Goal: Task Accomplishment & Management: Complete application form

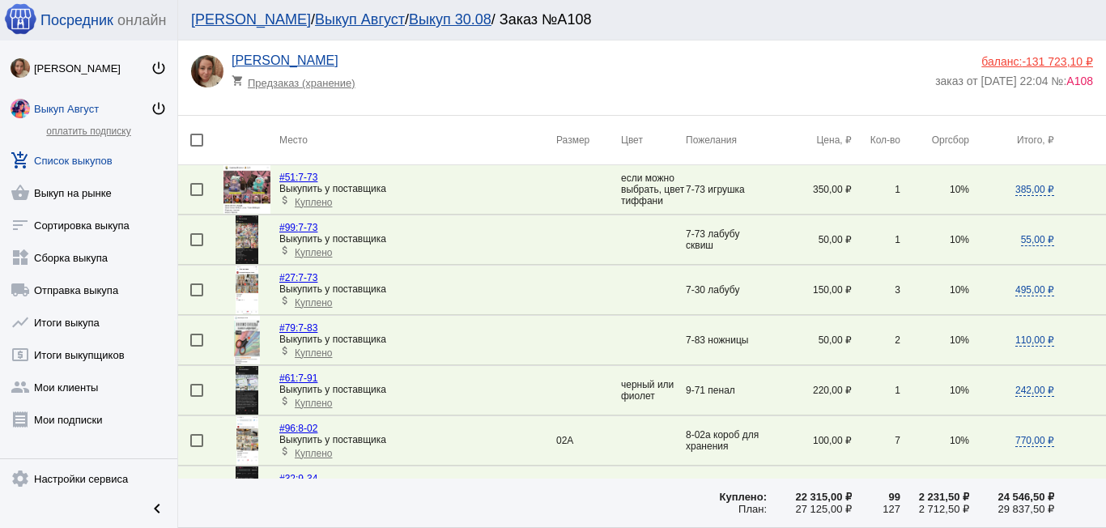
click at [318, 22] on link "Выкуп Август" at bounding box center [360, 19] width 90 height 16
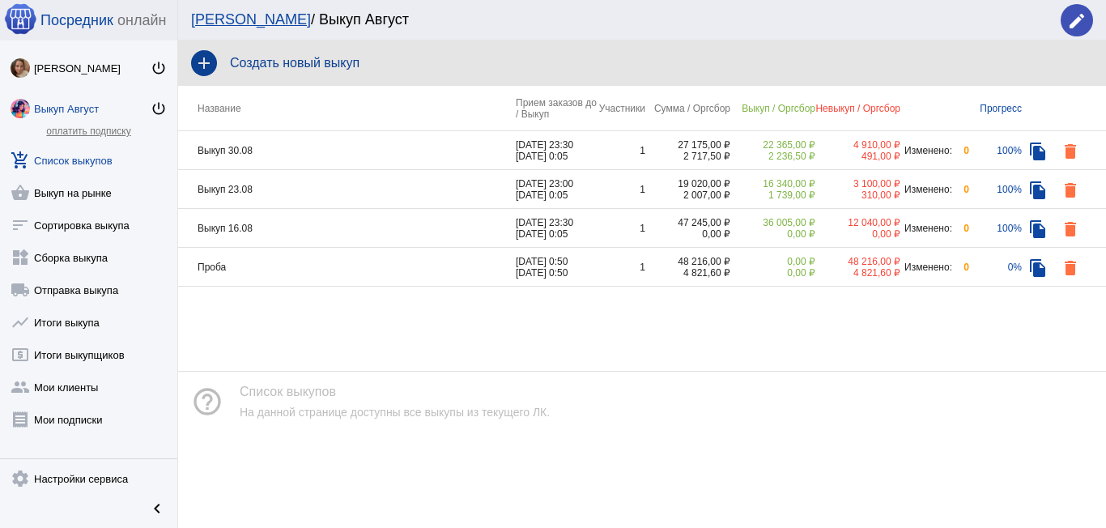
click at [273, 58] on h4 "Создать новый выкуп" at bounding box center [661, 63] width 863 height 15
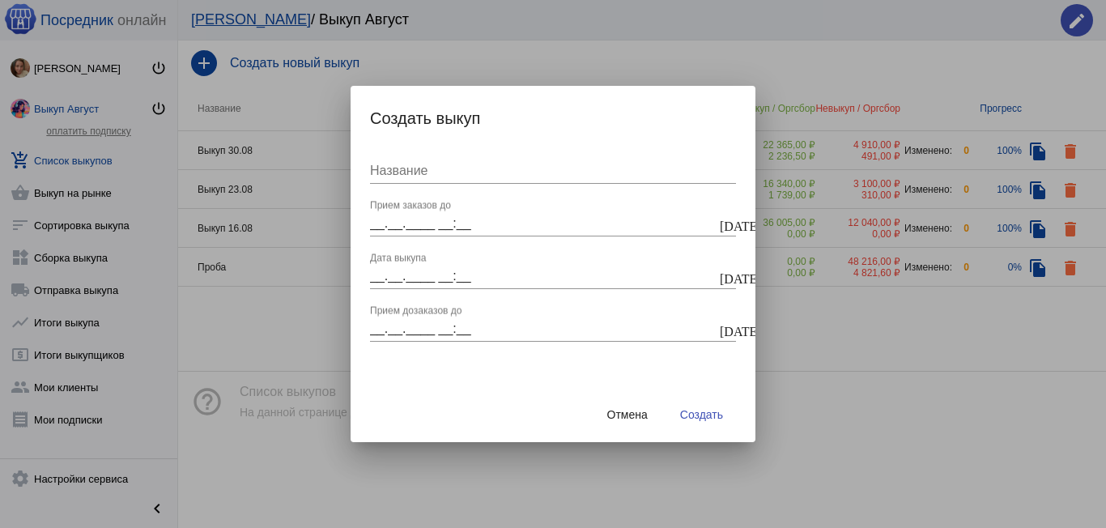
click at [221, 8] on div at bounding box center [553, 264] width 1106 height 528
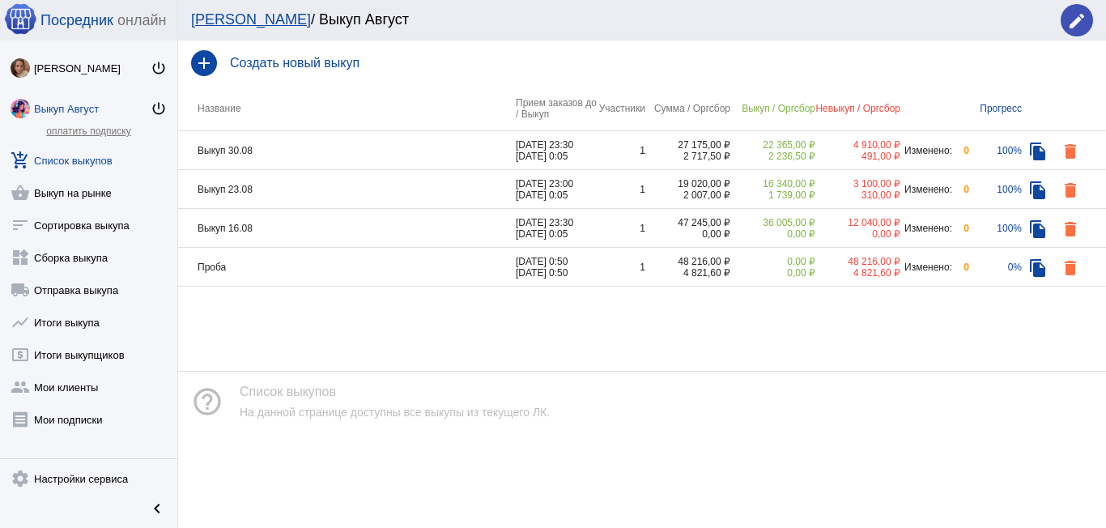
click at [221, 16] on link "[PERSON_NAME]" at bounding box center [251, 19] width 120 height 16
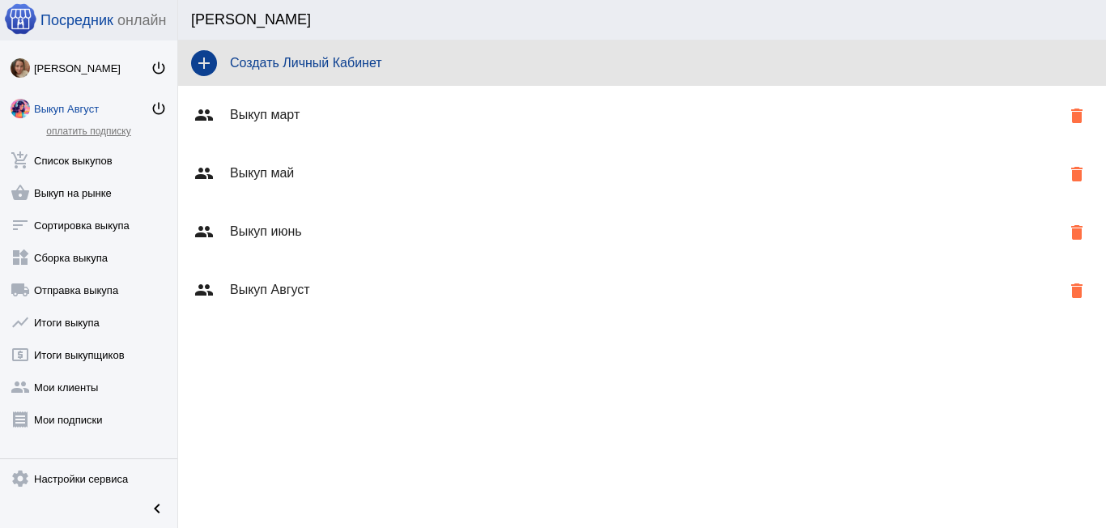
click at [341, 66] on h4 "Создать Личный Кабинет" at bounding box center [661, 63] width 863 height 15
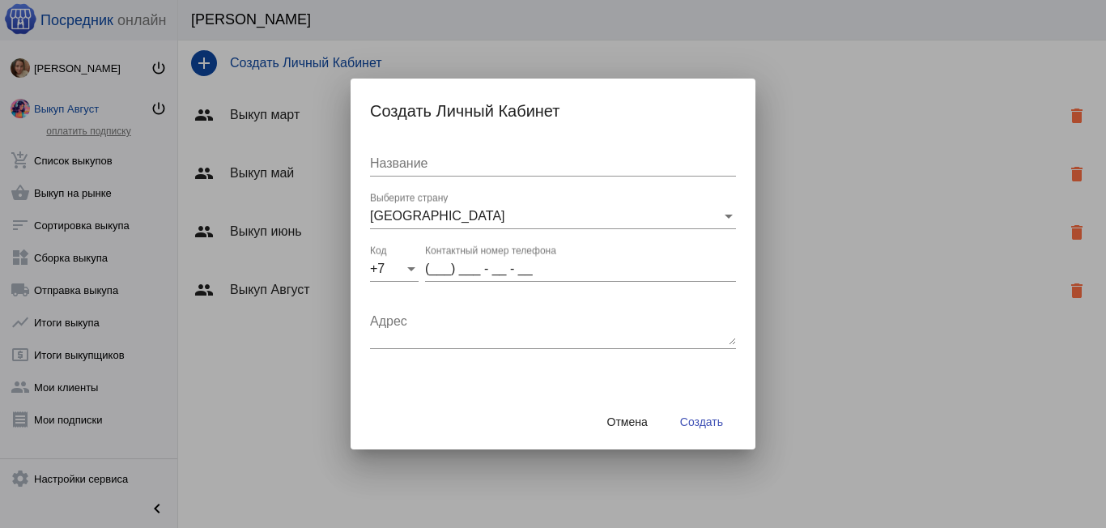
click at [394, 164] on input "Название" at bounding box center [553, 163] width 366 height 15
type input "Выкуп октябрь"
drag, startPoint x: 438, startPoint y: 271, endPoint x: 427, endPoint y: 237, distance: 35.1
click at [438, 271] on input "(___) ___ - __ - __" at bounding box center [580, 269] width 311 height 15
type input "(925) 115 - 21 - 18"
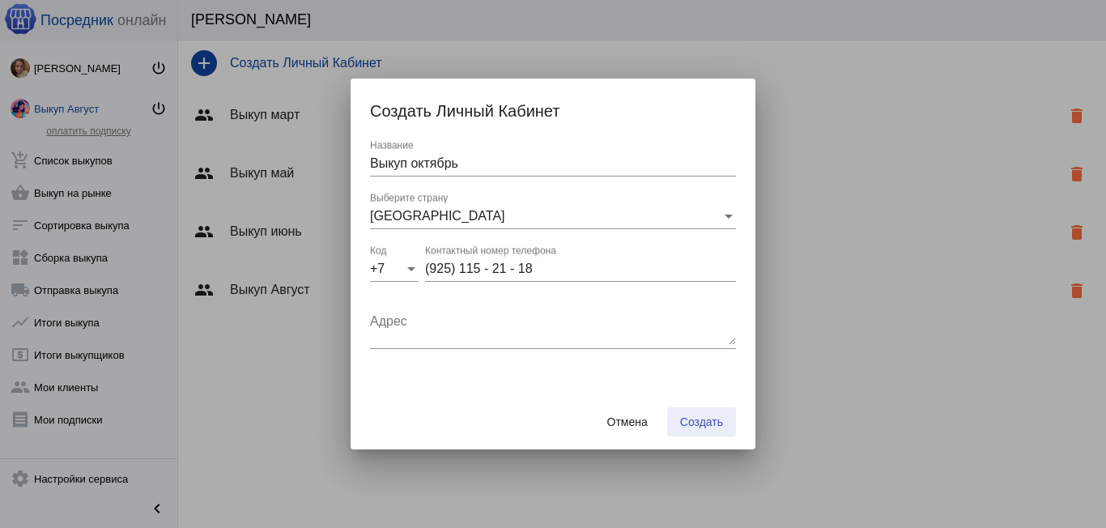
click at [687, 419] on span "Создать" at bounding box center [701, 422] width 43 height 13
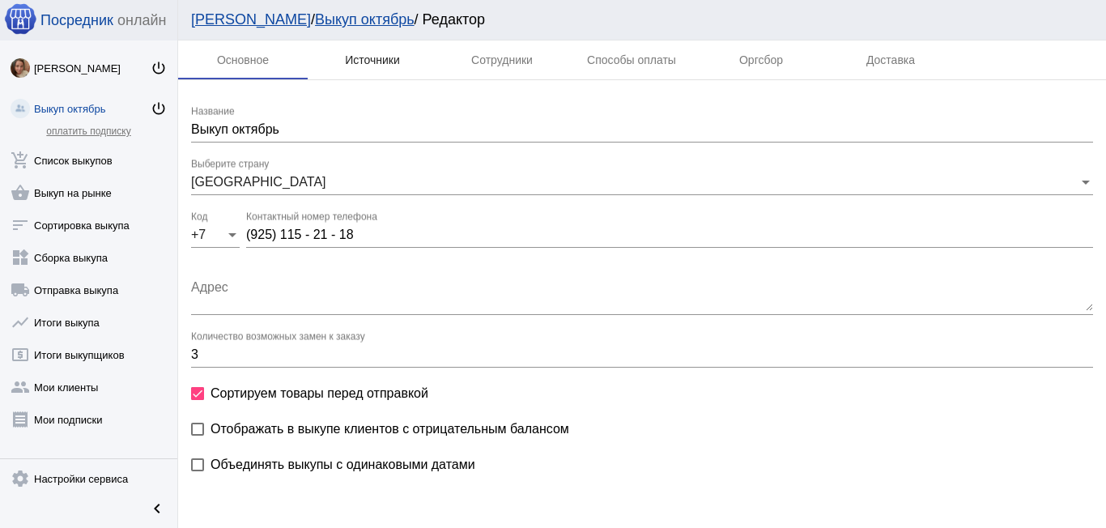
click at [389, 56] on div "Источники" at bounding box center [372, 59] width 55 height 13
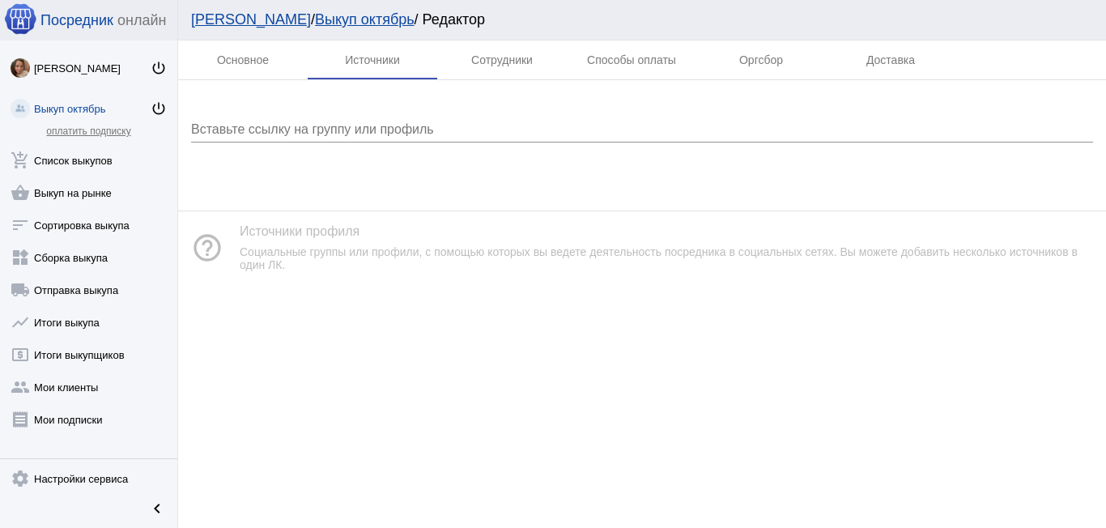
click at [401, 121] on div "Вставьте ссылку на группу или профиль" at bounding box center [642, 124] width 902 height 36
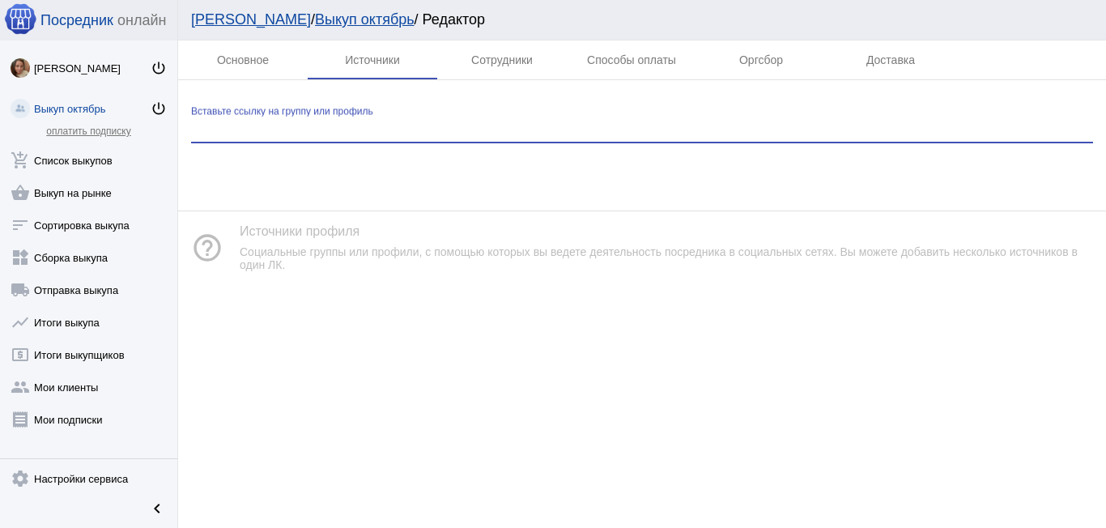
click at [352, 127] on input "Вставьте ссылку на группу или профиль" at bounding box center [642, 129] width 902 height 15
paste input "[URL][DOMAIN_NAME]"
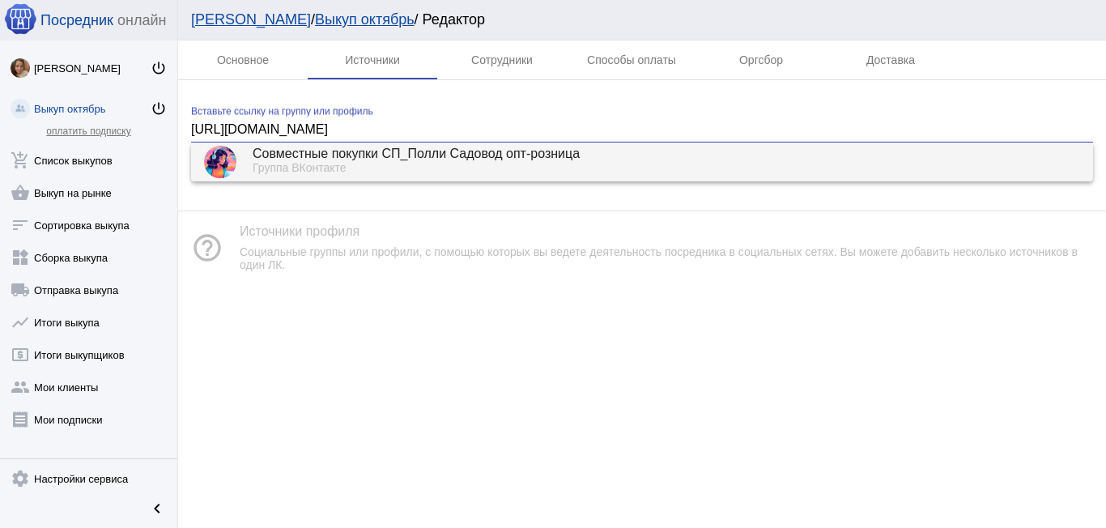
type input "[URL][DOMAIN_NAME]"
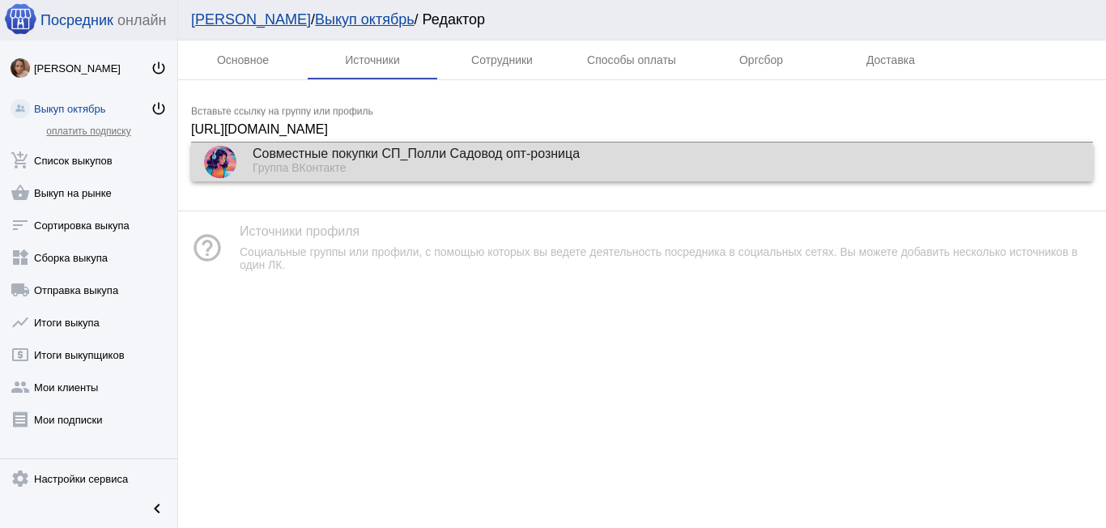
click at [339, 165] on div "Группа ВКонтакте" at bounding box center [667, 169] width 828 height 15
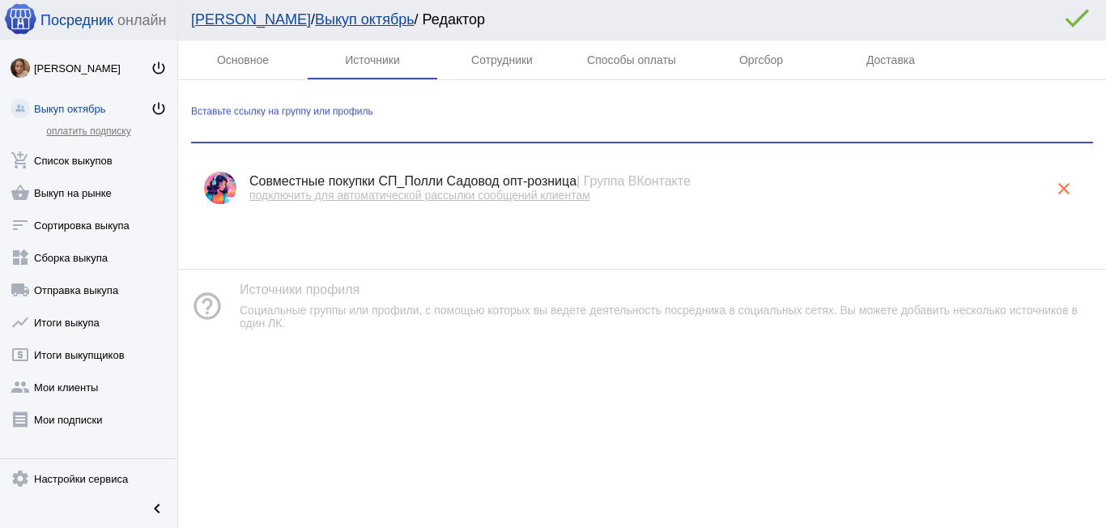
click at [398, 194] on span "подключить для автоматической рассылки сообщений клиентам" at bounding box center [419, 195] width 341 height 13
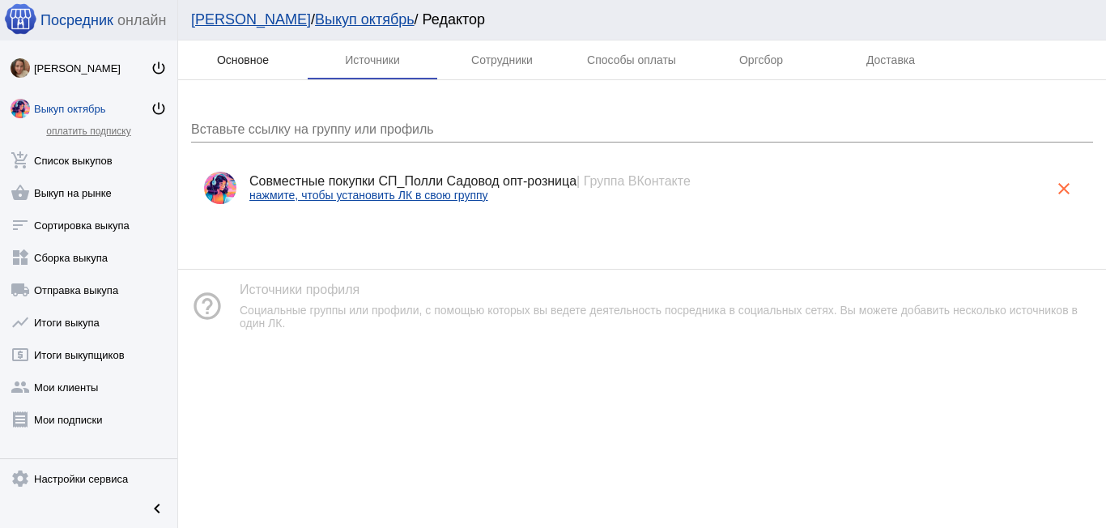
click at [263, 53] on div "Основное" at bounding box center [243, 59] width 52 height 13
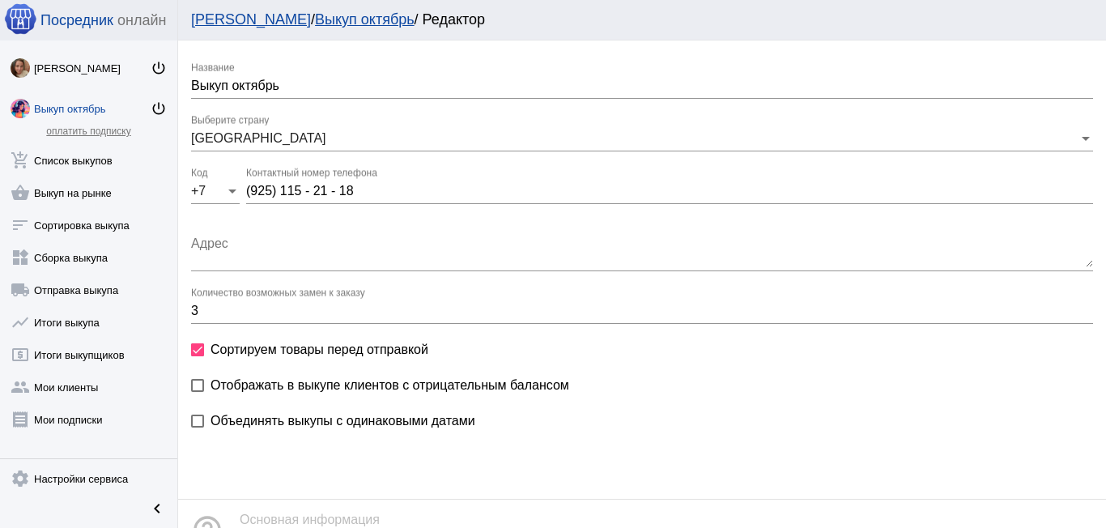
scroll to position [81, 0]
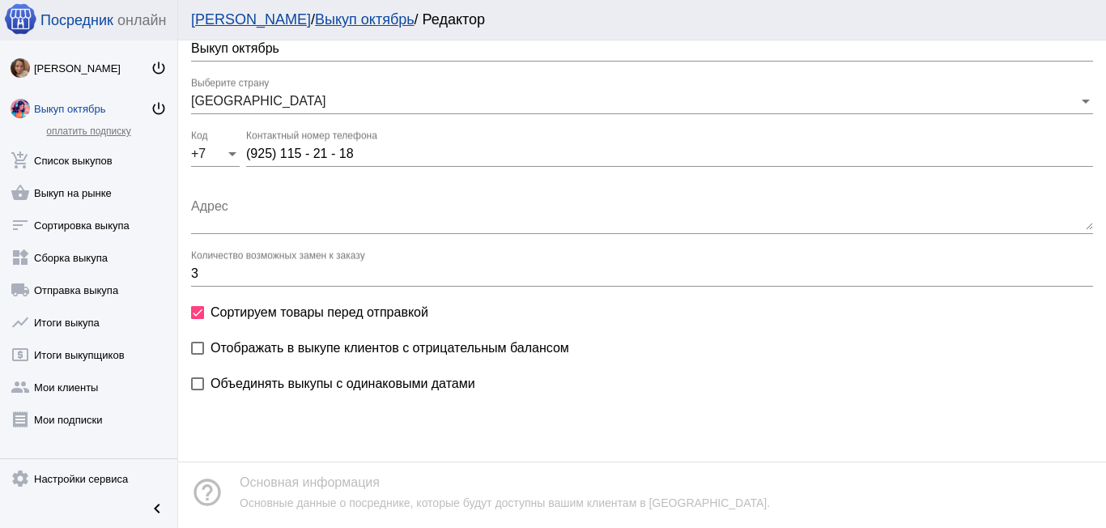
click at [198, 343] on div at bounding box center [197, 348] width 13 height 13
click at [198, 355] on input "Отображать в выкупе клиентов с отрицательным балансом" at bounding box center [197, 355] width 1 height 1
checkbox input "true"
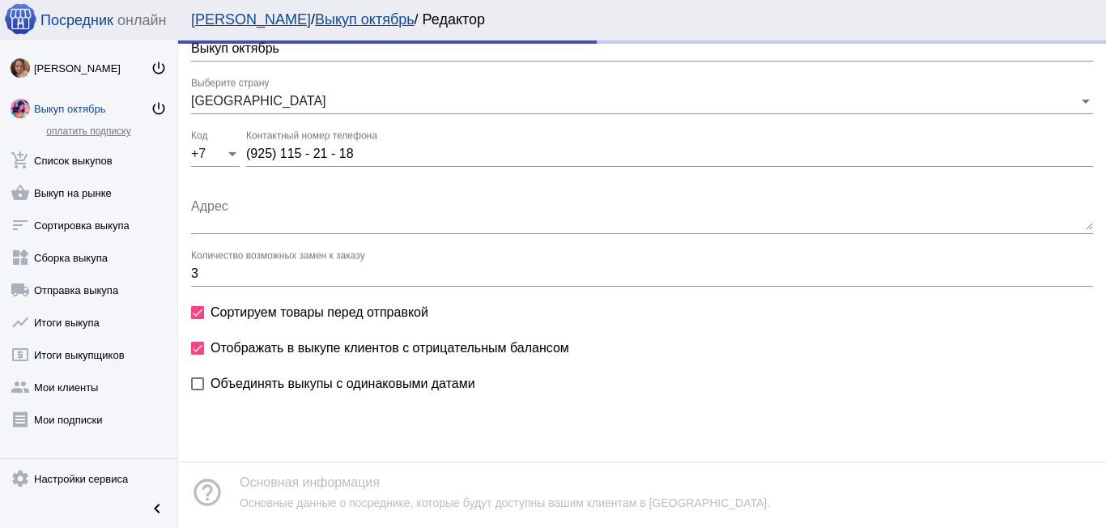
click at [205, 381] on label "Объединять выкупы с одинаковыми датами" at bounding box center [333, 383] width 284 height 19
click at [198, 390] on input "Объединять выкупы с одинаковыми датами" at bounding box center [197, 390] width 1 height 1
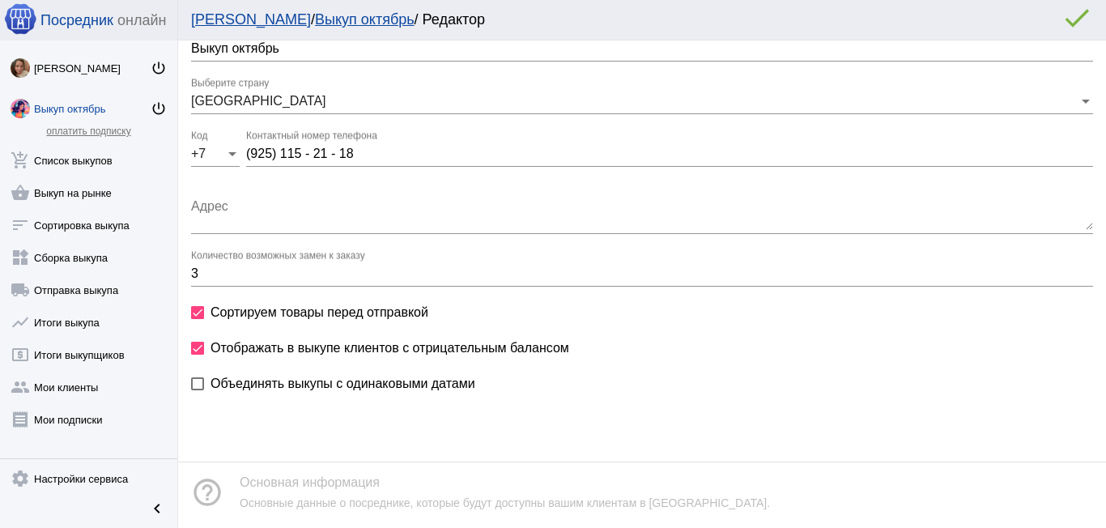
checkbox input "true"
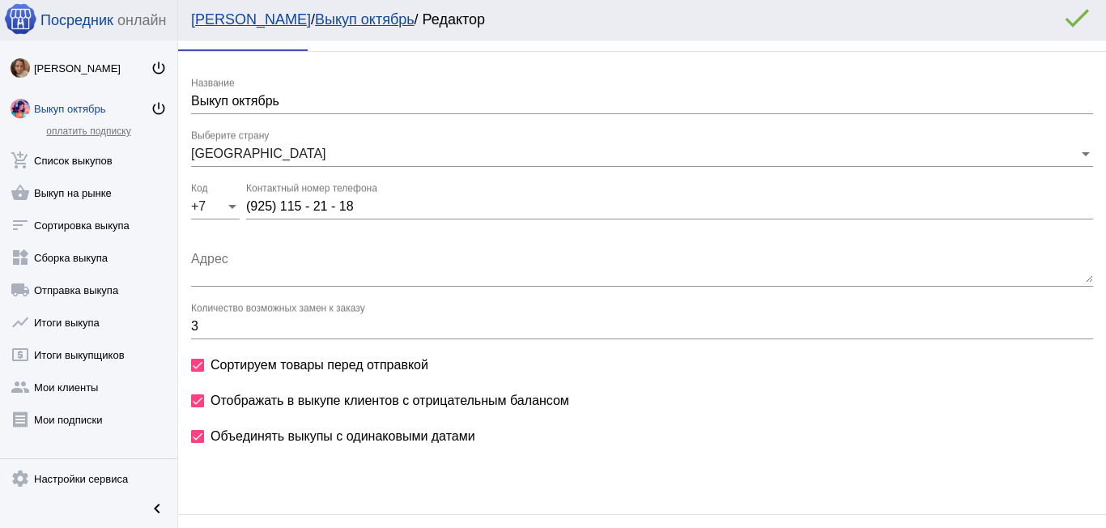
scroll to position [0, 0]
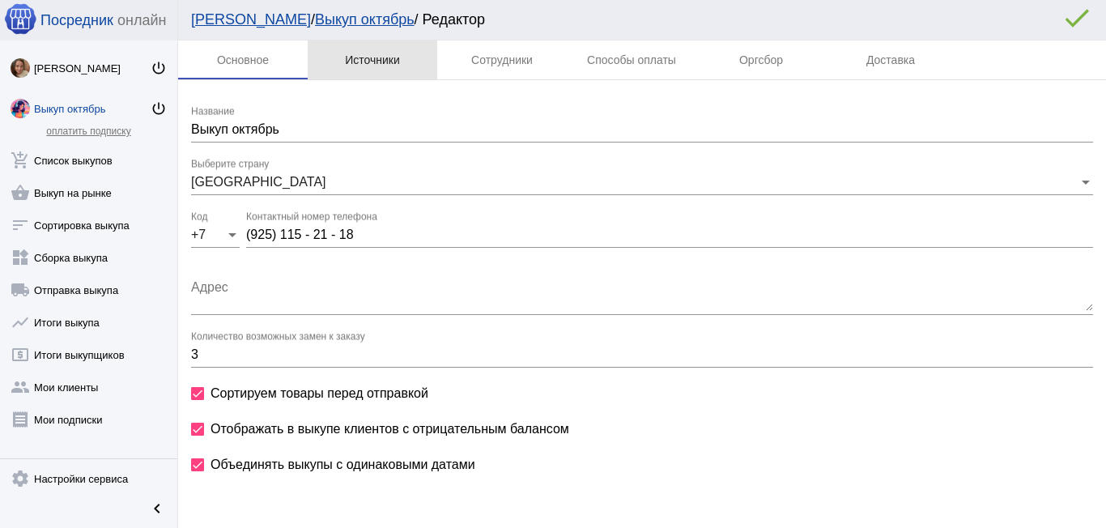
click at [358, 49] on div "Источники" at bounding box center [373, 60] width 130 height 39
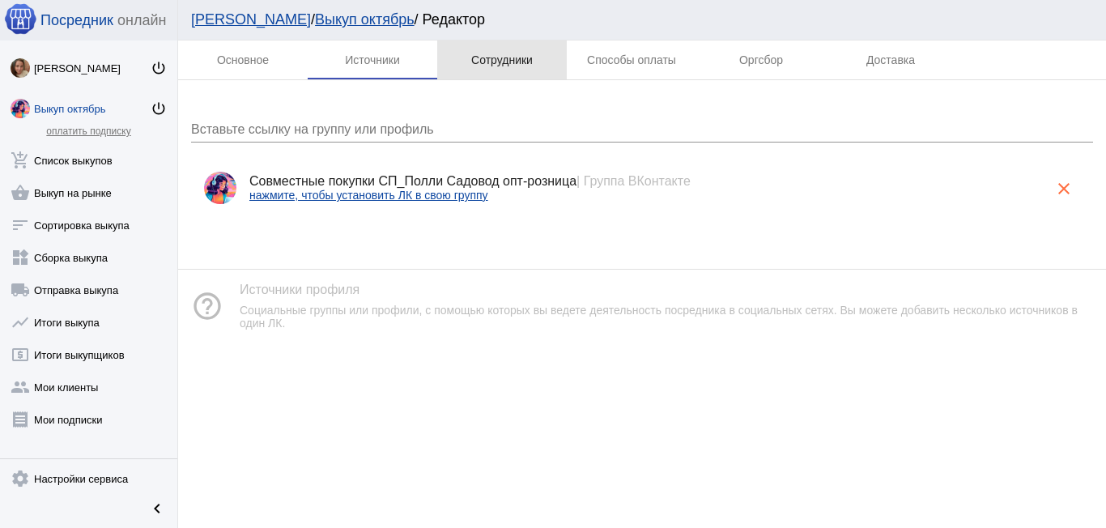
click at [523, 64] on div "Сотрудники" at bounding box center [502, 59] width 62 height 13
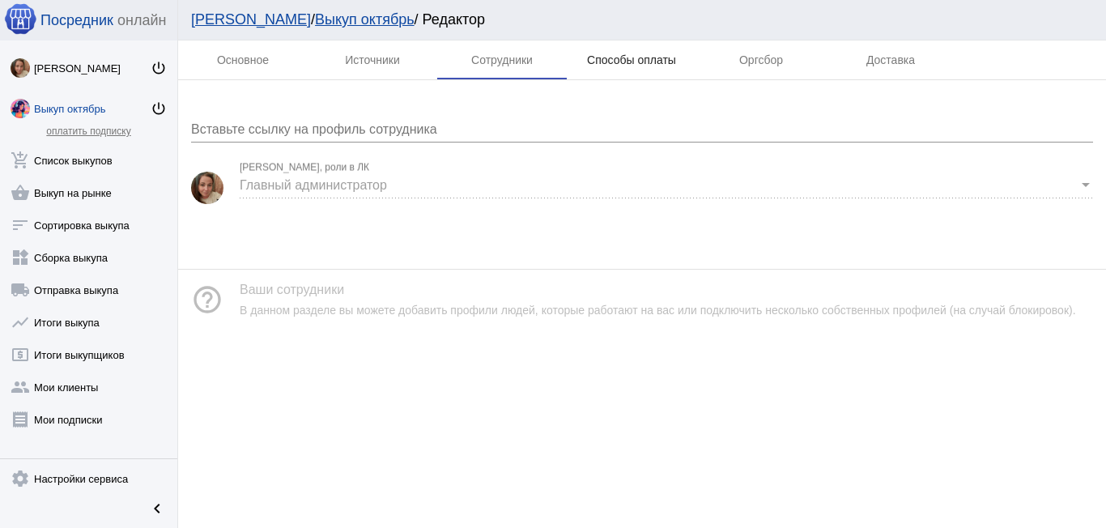
click at [592, 55] on div "Способы оплаты" at bounding box center [631, 59] width 89 height 13
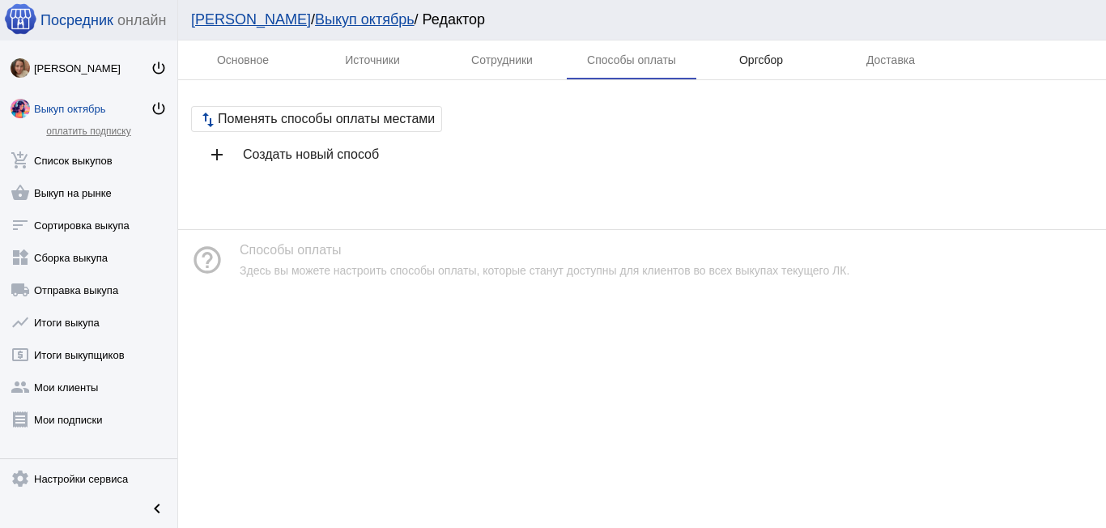
click at [749, 56] on div "Оргсбор" at bounding box center [762, 59] width 44 height 13
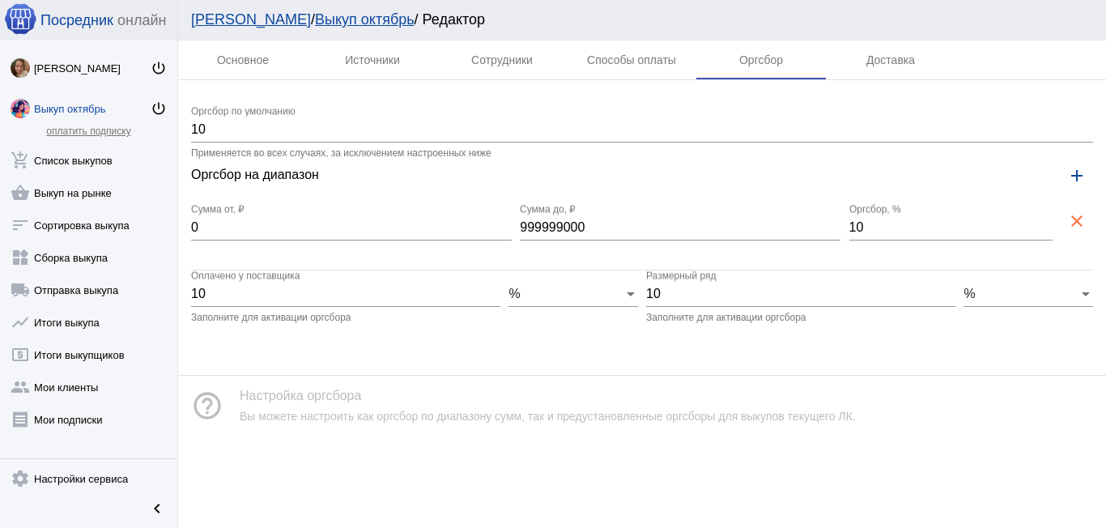
click at [315, 15] on link "Выкуп октябрь" at bounding box center [365, 19] width 100 height 16
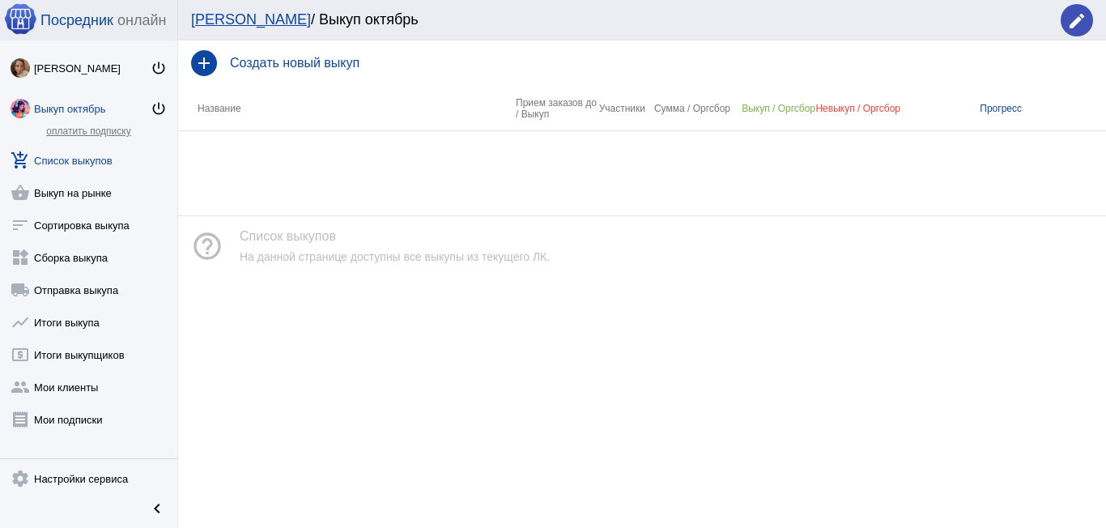
click at [185, 69] on div "add Создать новый выкуп" at bounding box center [642, 63] width 928 height 45
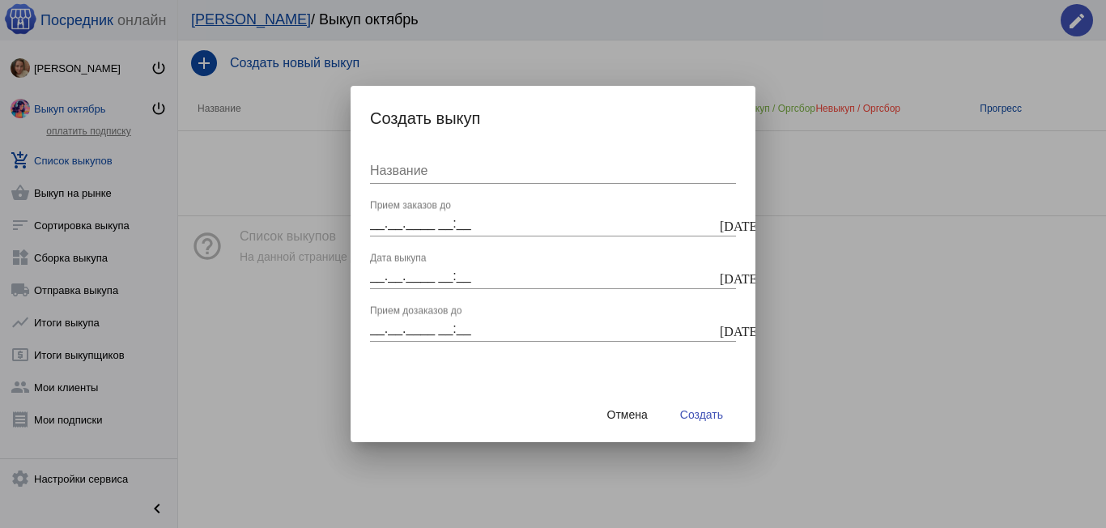
click at [415, 178] on div "Название" at bounding box center [553, 165] width 366 height 36
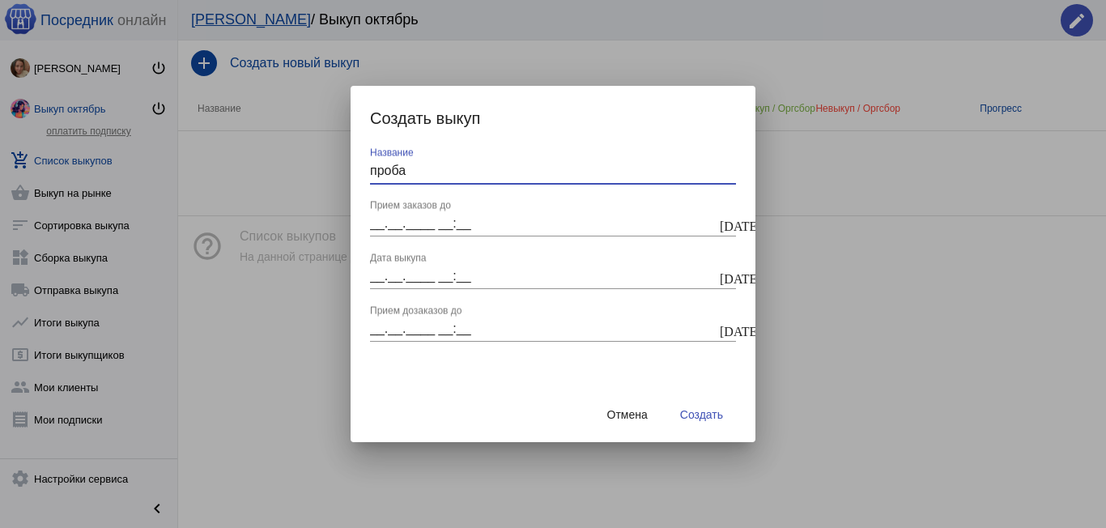
type input "проба"
click at [384, 221] on input "__.__.____ __:__" at bounding box center [543, 223] width 347 height 15
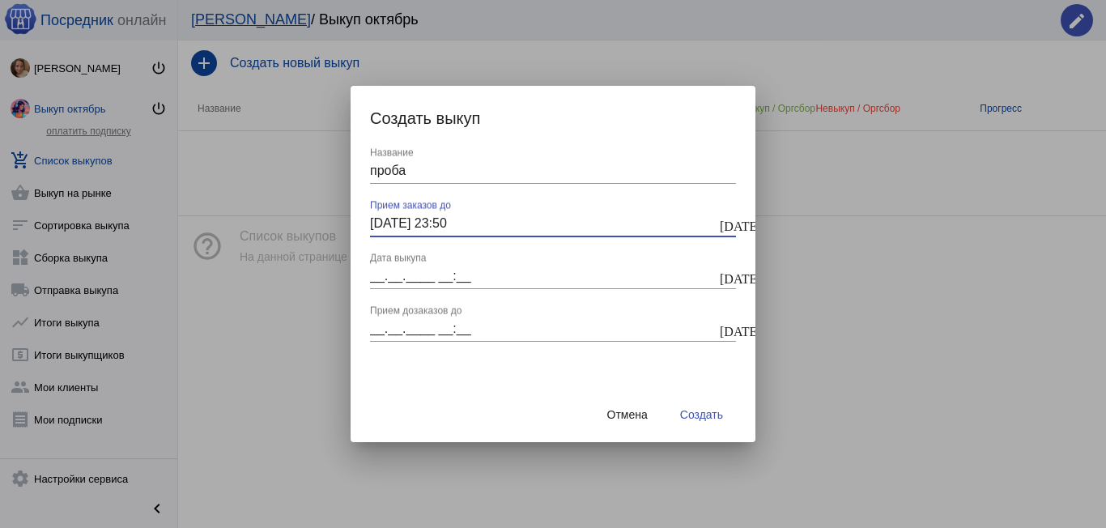
type input "26.09.2025 23:50"
drag, startPoint x: 377, startPoint y: 275, endPoint x: 367, endPoint y: 279, distance: 10.2
click at [377, 275] on input "__.__.____ __:__" at bounding box center [543, 276] width 347 height 15
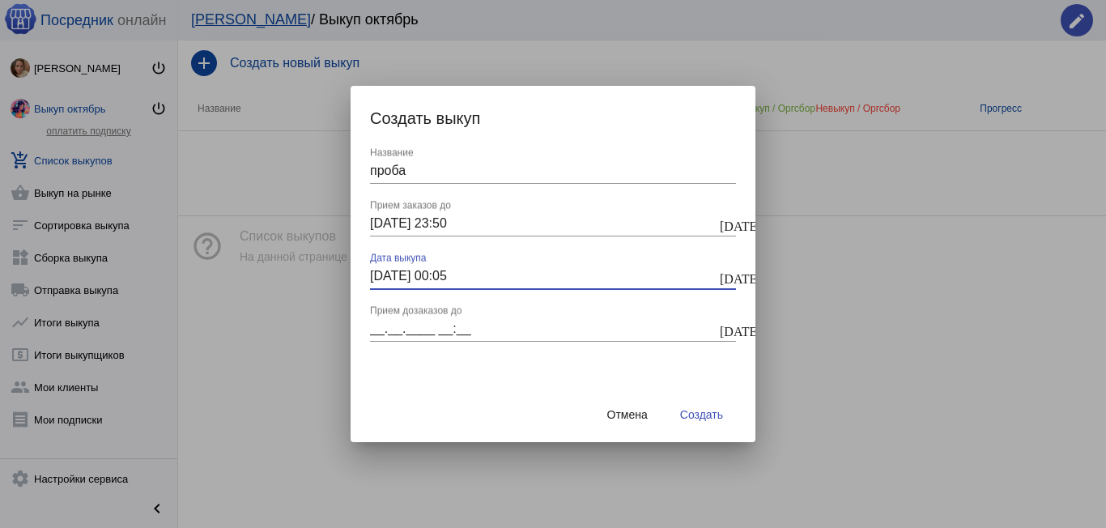
type input "27.09.2025 00:05"
click at [696, 406] on button "Создать" at bounding box center [701, 414] width 69 height 29
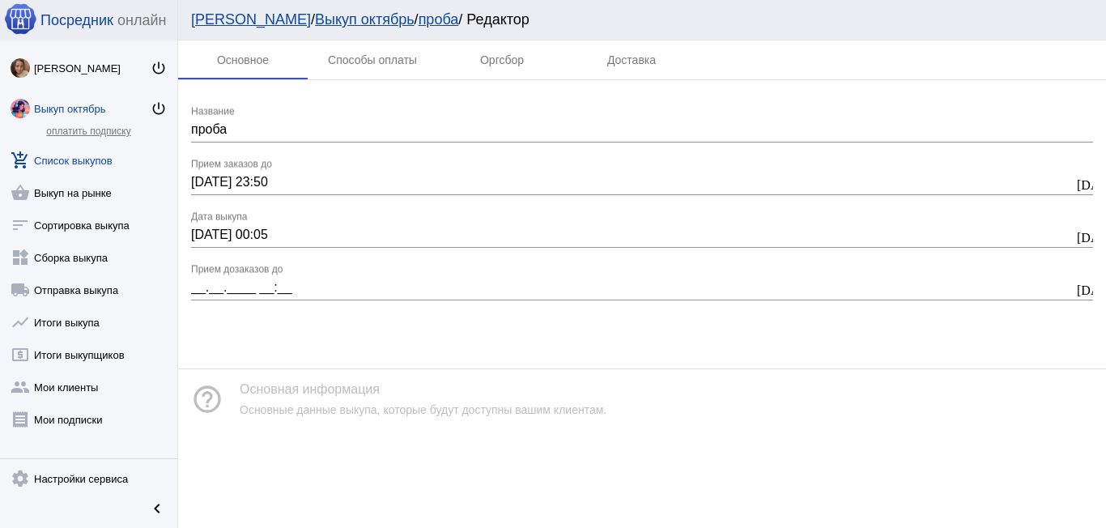
click at [419, 19] on link "проба" at bounding box center [439, 19] width 41 height 16
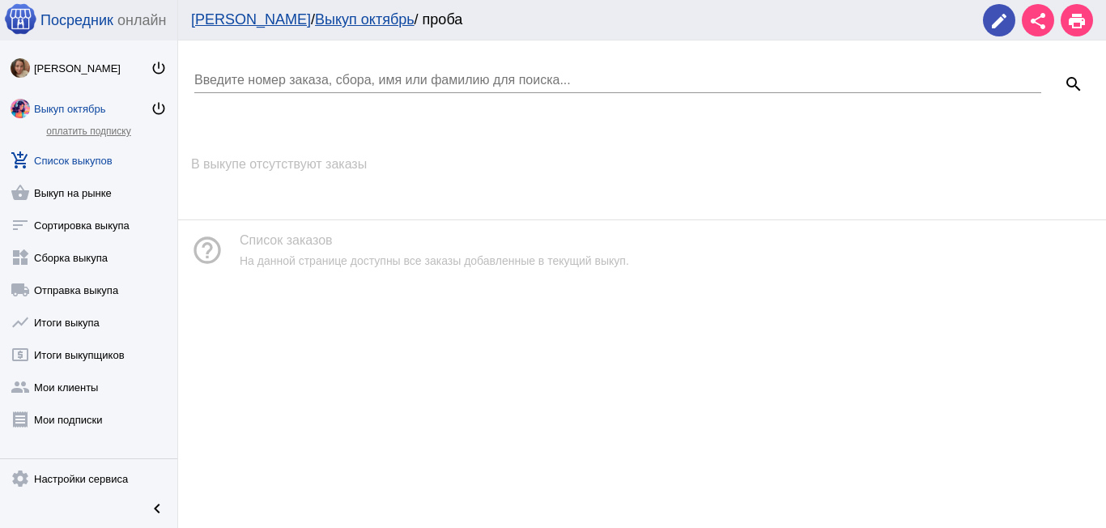
click at [315, 18] on link "Выкуп октябрь" at bounding box center [365, 19] width 100 height 16
